Goal: Navigation & Orientation: Find specific page/section

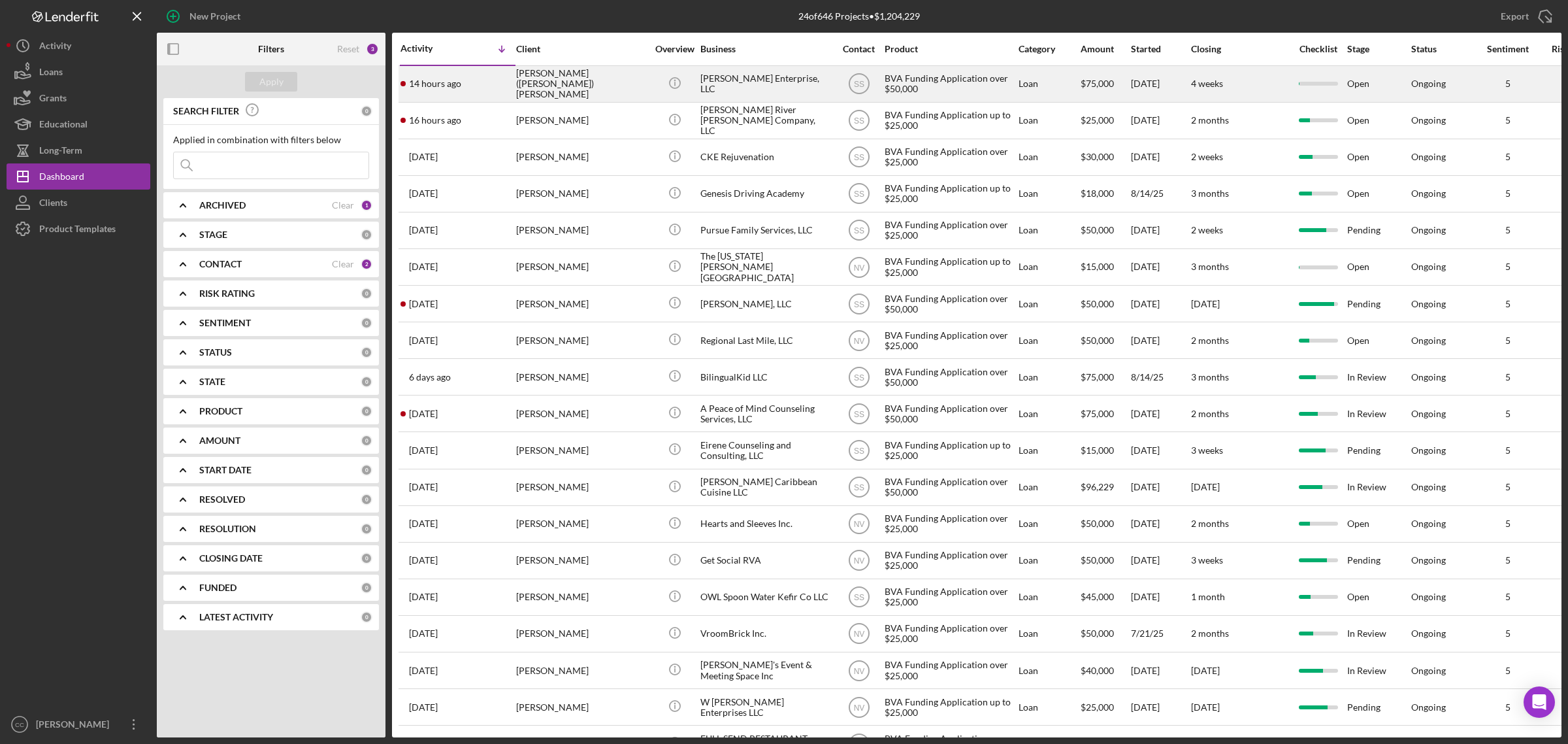
click at [544, 82] on div "[PERSON_NAME] ([PERSON_NAME]) [PERSON_NAME]" at bounding box center [582, 84] width 131 height 35
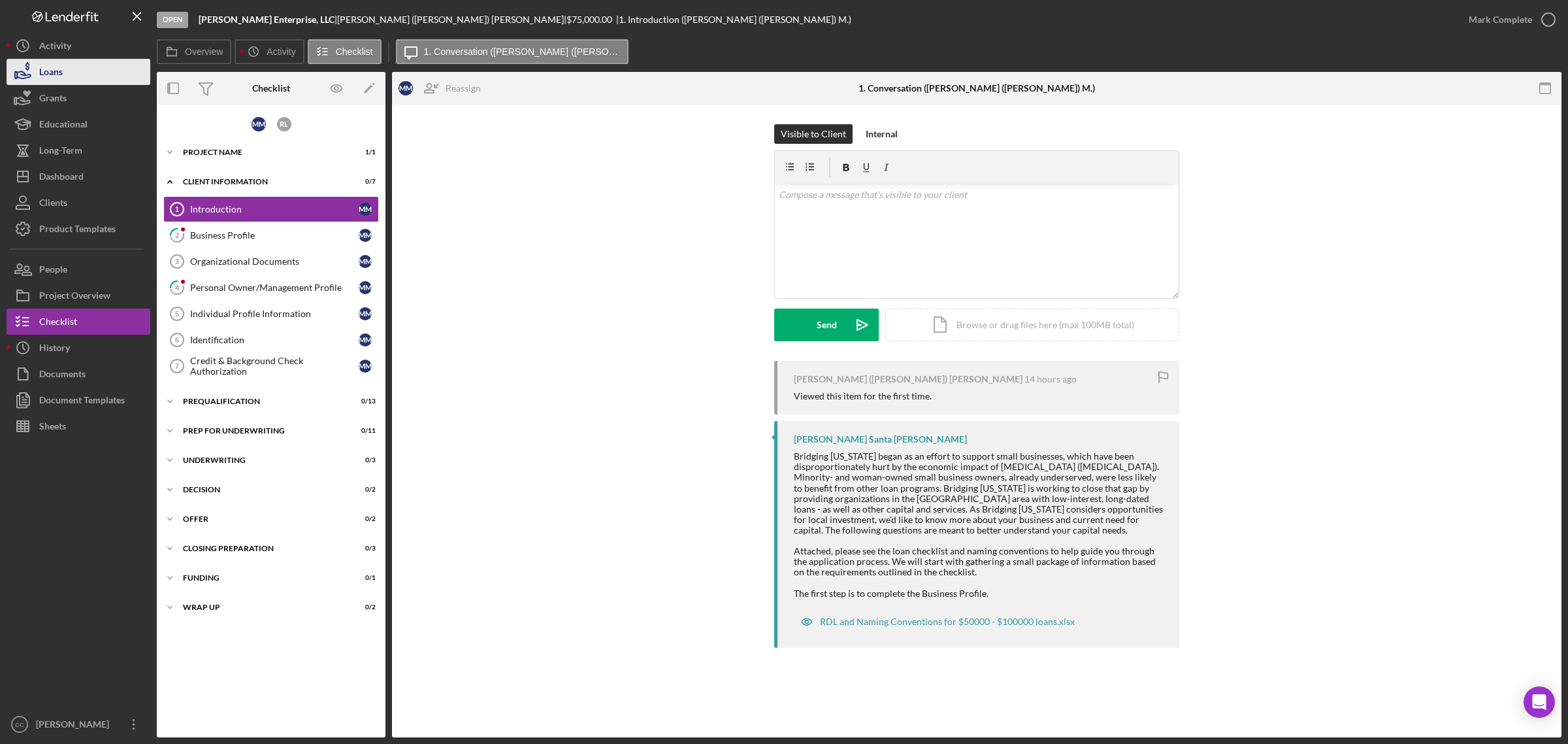
click at [25, 73] on icon "button" at bounding box center [23, 75] width 14 height 7
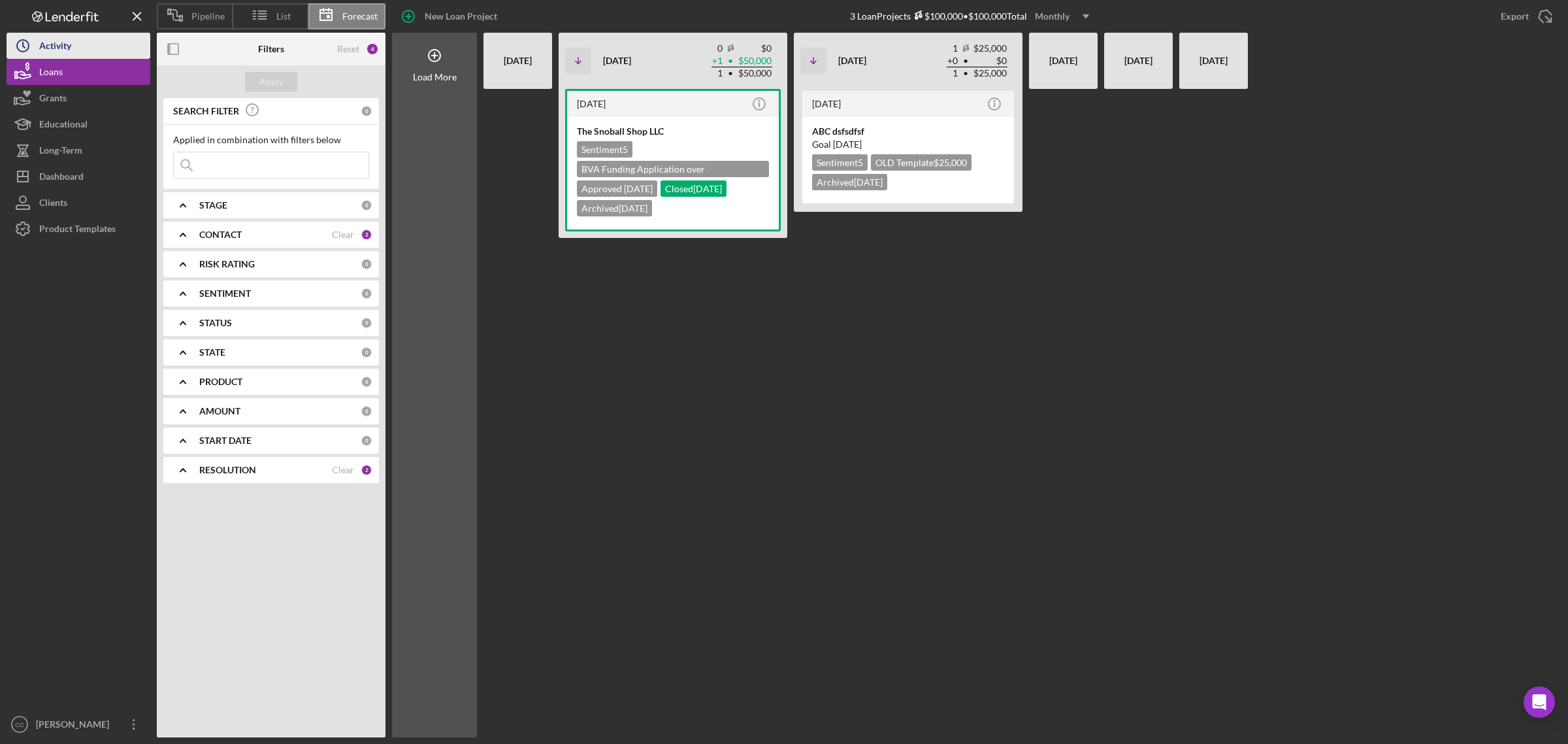
click at [77, 48] on button "Icon/History Activity" at bounding box center [78, 46] width 143 height 27
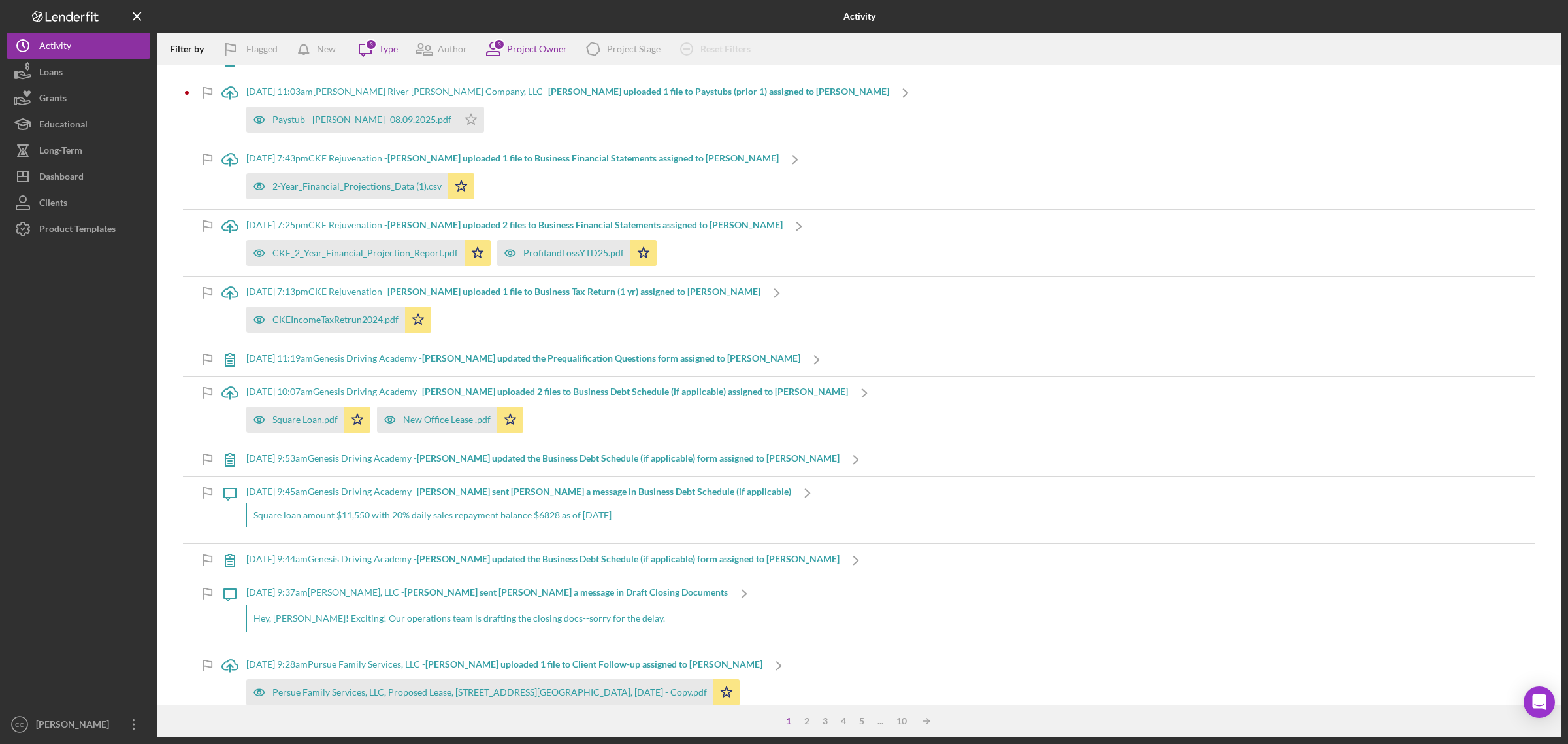
scroll to position [572, 0]
click at [602, 618] on p "Hey, [PERSON_NAME]! Exciting! Our operations team is drafting the closing docs-…" at bounding box center [488, 615] width 468 height 14
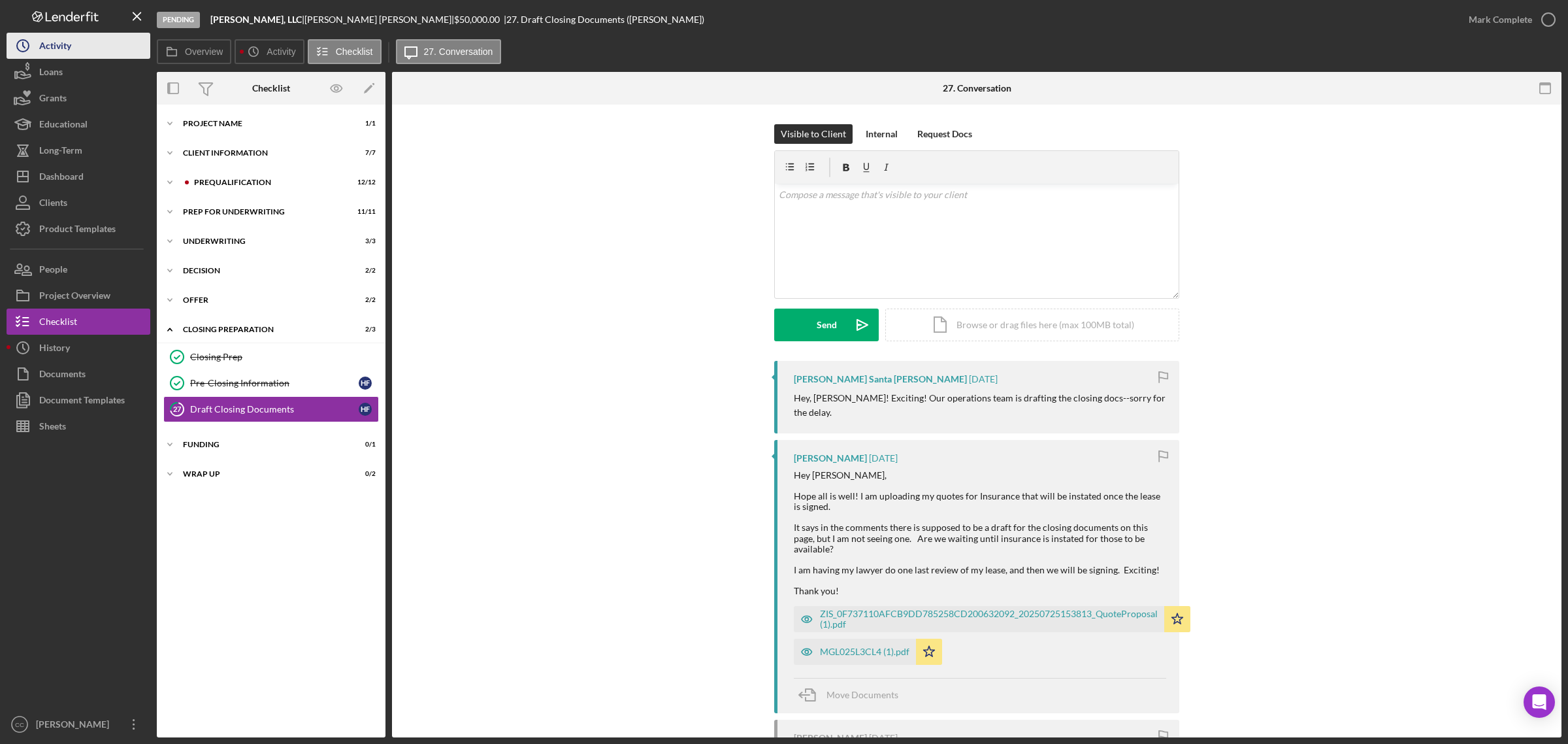
click at [57, 46] on div "Activity" at bounding box center [55, 46] width 32 height 29
